Goal: Complete application form

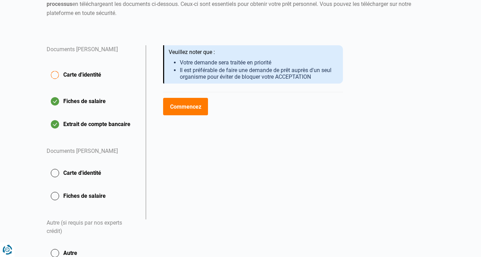
scroll to position [101, 0]
click at [182, 104] on button "Commencez" at bounding box center [185, 106] width 45 height 17
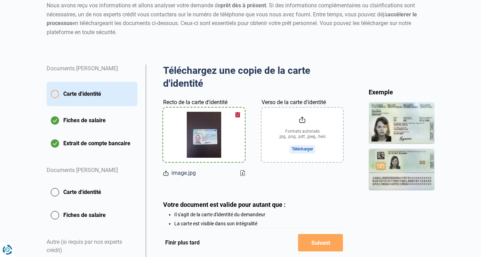
scroll to position [89, 0]
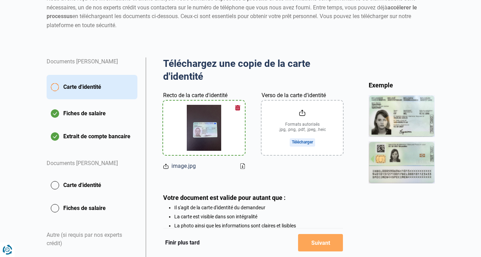
click at [306, 139] on input "Verso de la carte d'identité" at bounding box center [302, 127] width 82 height 54
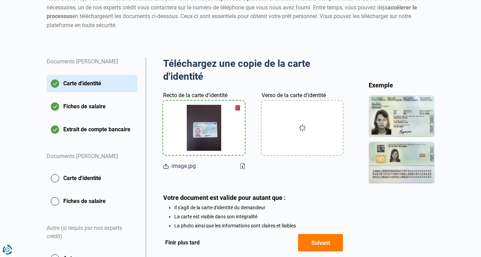
click at [71, 128] on button "Extrait de compte bancaire" at bounding box center [92, 129] width 91 height 17
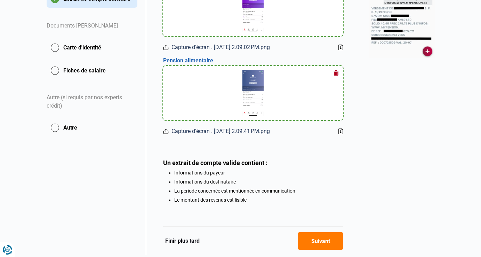
scroll to position [227, 0]
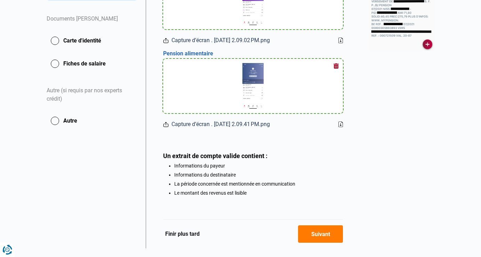
click at [336, 67] on button "button" at bounding box center [336, 65] width 10 height 10
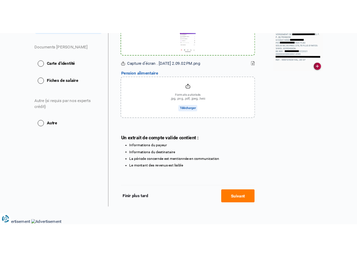
scroll to position [226, 0]
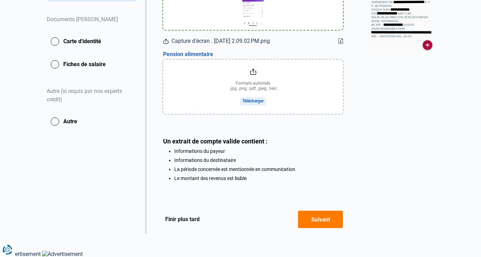
click at [243, 103] on input "file" at bounding box center [253, 86] width 180 height 54
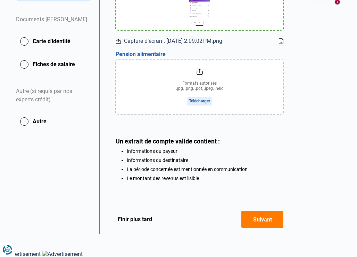
click at [203, 103] on input "file" at bounding box center [200, 86] width 168 height 54
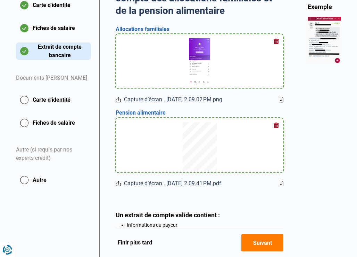
scroll to position [167, 0]
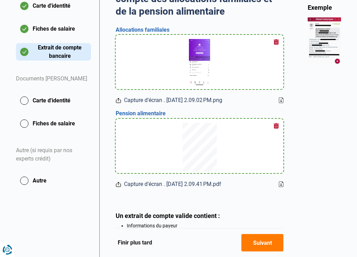
click at [60, 38] on button "Fiches de salaire" at bounding box center [53, 28] width 75 height 17
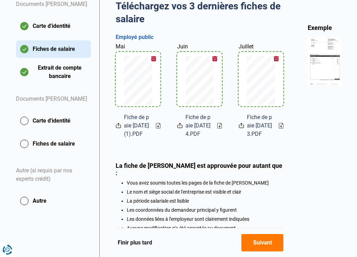
scroll to position [155, 0]
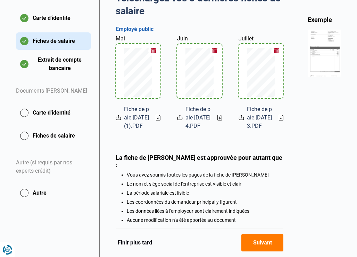
click at [47, 120] on button "Carte d'identité" at bounding box center [53, 112] width 75 height 17
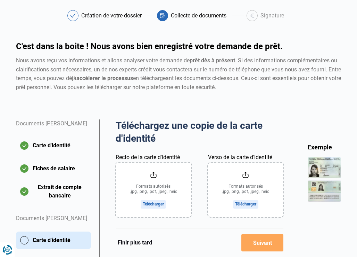
scroll to position [41, 0]
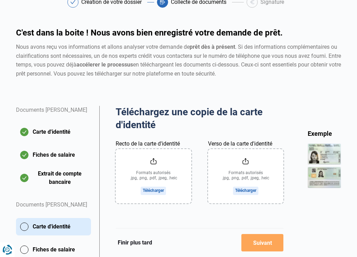
click at [163, 190] on input "Recto de la carte d'identité" at bounding box center [153, 176] width 75 height 54
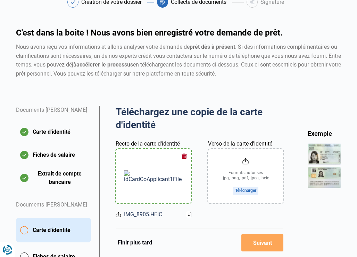
click at [243, 190] on input "Verso de la carte d'identité" at bounding box center [245, 176] width 75 height 54
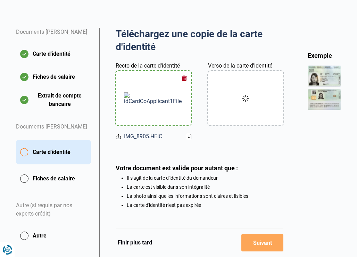
scroll to position [146, 0]
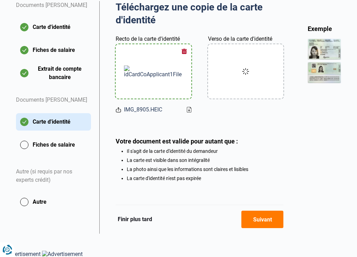
click at [24, 153] on button "Fiches de salaire" at bounding box center [53, 144] width 75 height 17
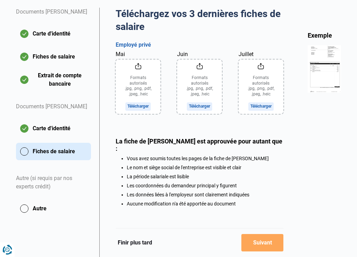
scroll to position [140, 0]
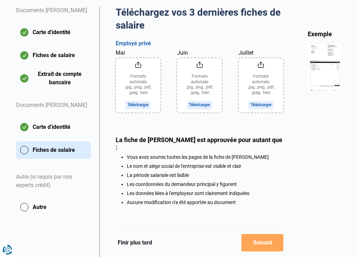
click at [135, 105] on input "Mai" at bounding box center [138, 85] width 45 height 54
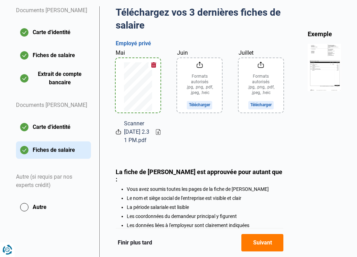
click at [201, 104] on input "Juin" at bounding box center [199, 85] width 45 height 54
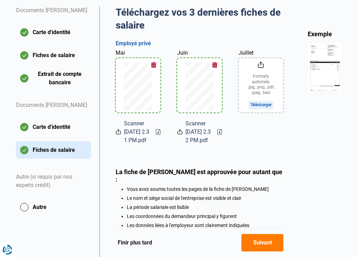
click at [262, 104] on input "Juillet" at bounding box center [261, 85] width 45 height 54
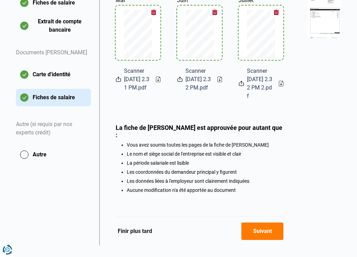
scroll to position [197, 0]
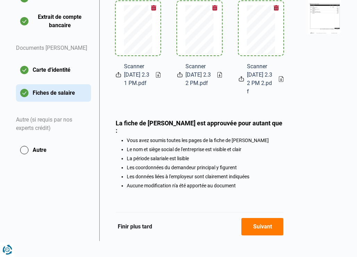
click at [25, 159] on button "Autre" at bounding box center [53, 149] width 75 height 17
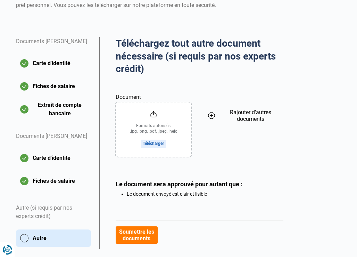
scroll to position [113, 0]
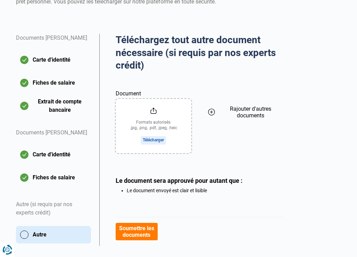
click at [159, 137] on input "Document" at bounding box center [153, 126] width 75 height 54
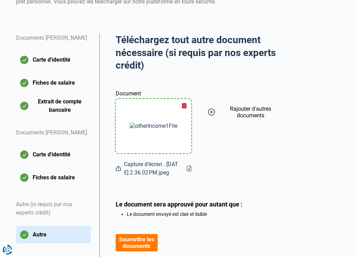
click at [210, 112] on icon at bounding box center [211, 112] width 3 height 0
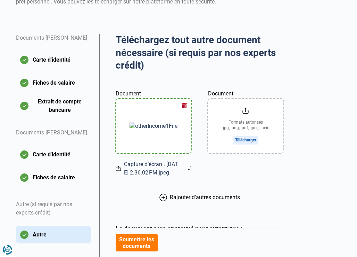
click at [244, 140] on input "Document" at bounding box center [245, 126] width 75 height 54
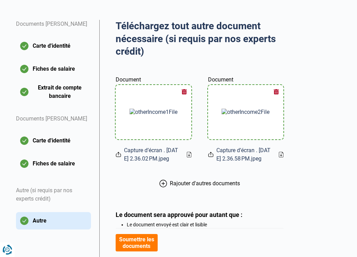
scroll to position [133, 0]
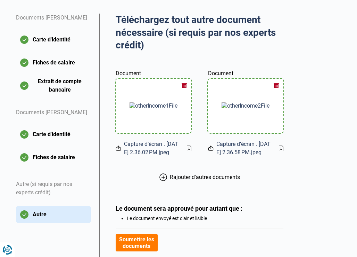
click at [164, 181] on icon at bounding box center [164, 177] width 8 height 8
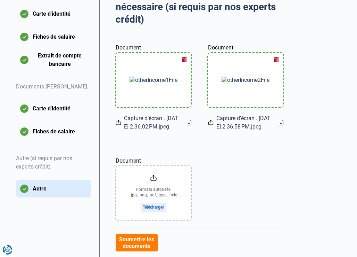
scroll to position [169, 0]
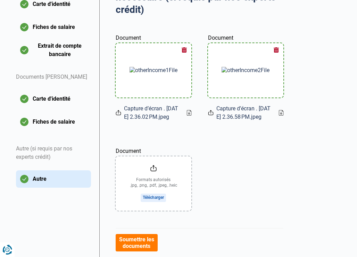
click at [153, 206] on input "Document" at bounding box center [153, 183] width 75 height 54
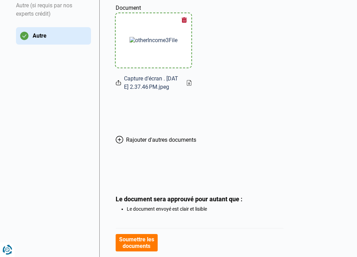
scroll to position [311, 0]
click at [171, 143] on span "Rajouter d'autres documents" at bounding box center [161, 140] width 70 height 7
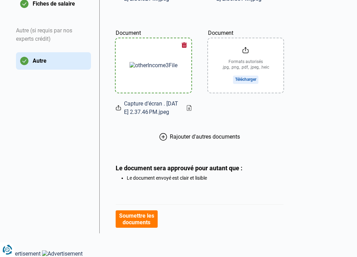
click at [239, 74] on input "Document" at bounding box center [245, 65] width 75 height 54
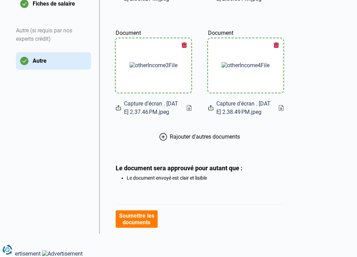
click at [183, 138] on span "Rajouter d'autres documents" at bounding box center [205, 136] width 70 height 7
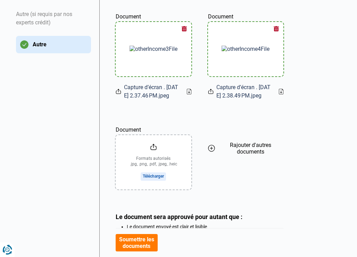
click at [157, 189] on input "Document" at bounding box center [153, 162] width 75 height 54
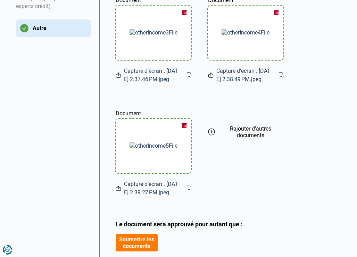
scroll to position [400, 0]
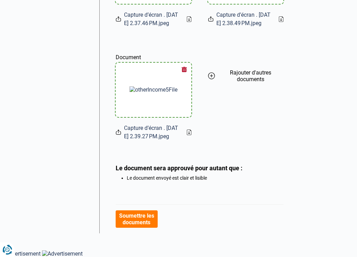
click at [130, 218] on button "Soumettre les documents" at bounding box center [137, 218] width 42 height 17
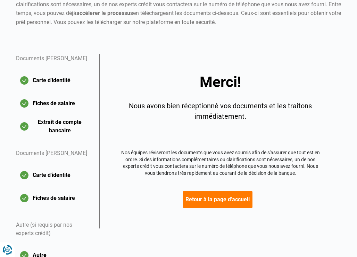
scroll to position [131, 0]
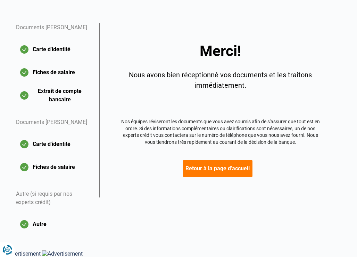
click at [210, 160] on button "Retour à la page d'accueil" at bounding box center [218, 168] width 70 height 17
